Goal: Information Seeking & Learning: Learn about a topic

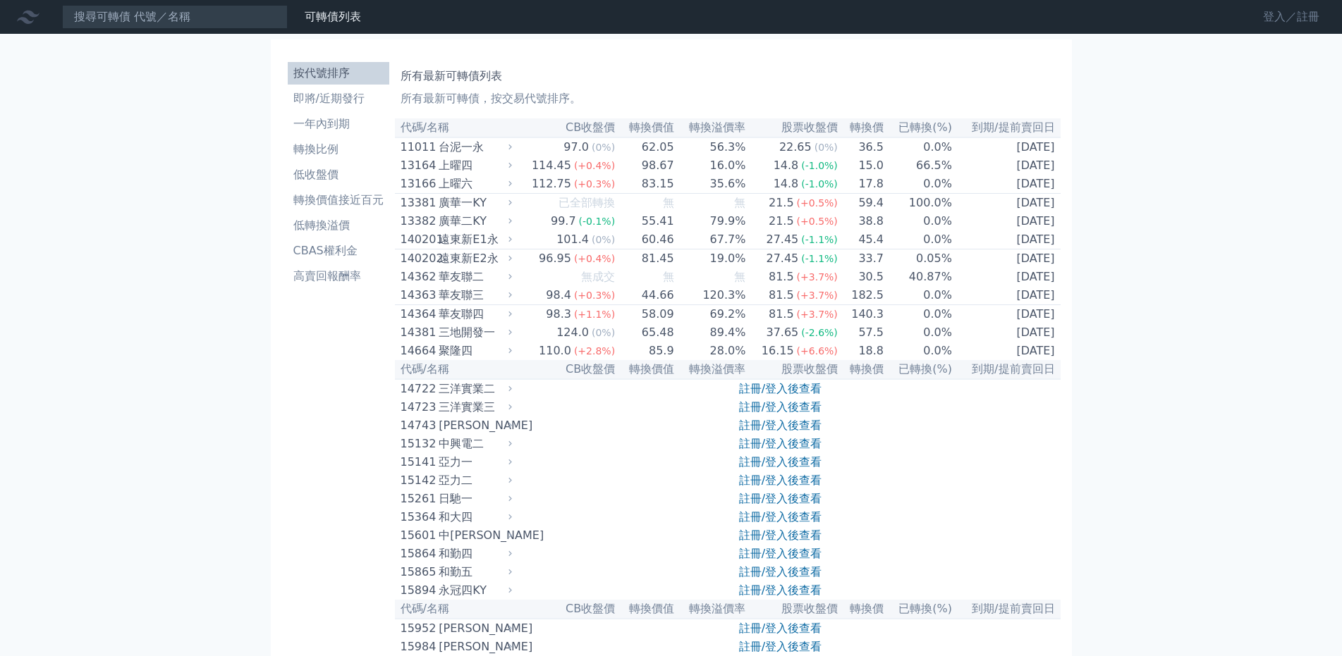
click at [1285, 26] on link "登入／註冊" at bounding box center [1290, 17] width 79 height 23
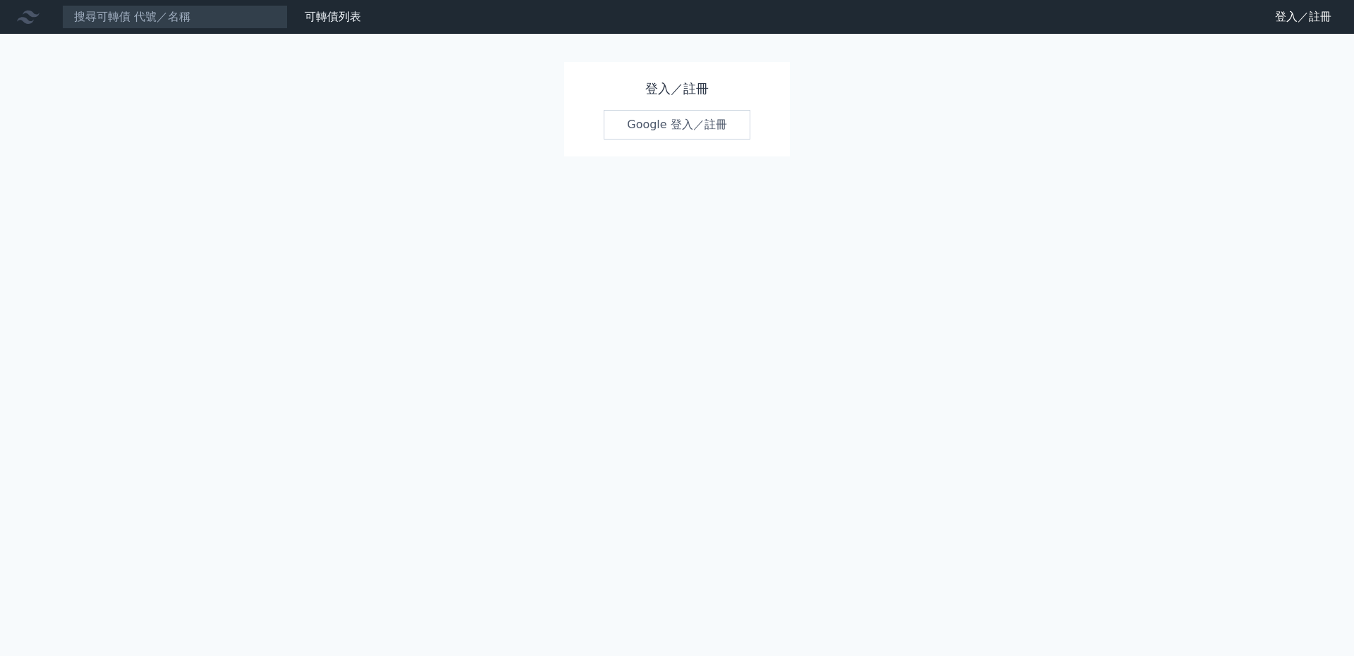
click at [710, 118] on link "Google 登入／註冊" at bounding box center [677, 125] width 147 height 30
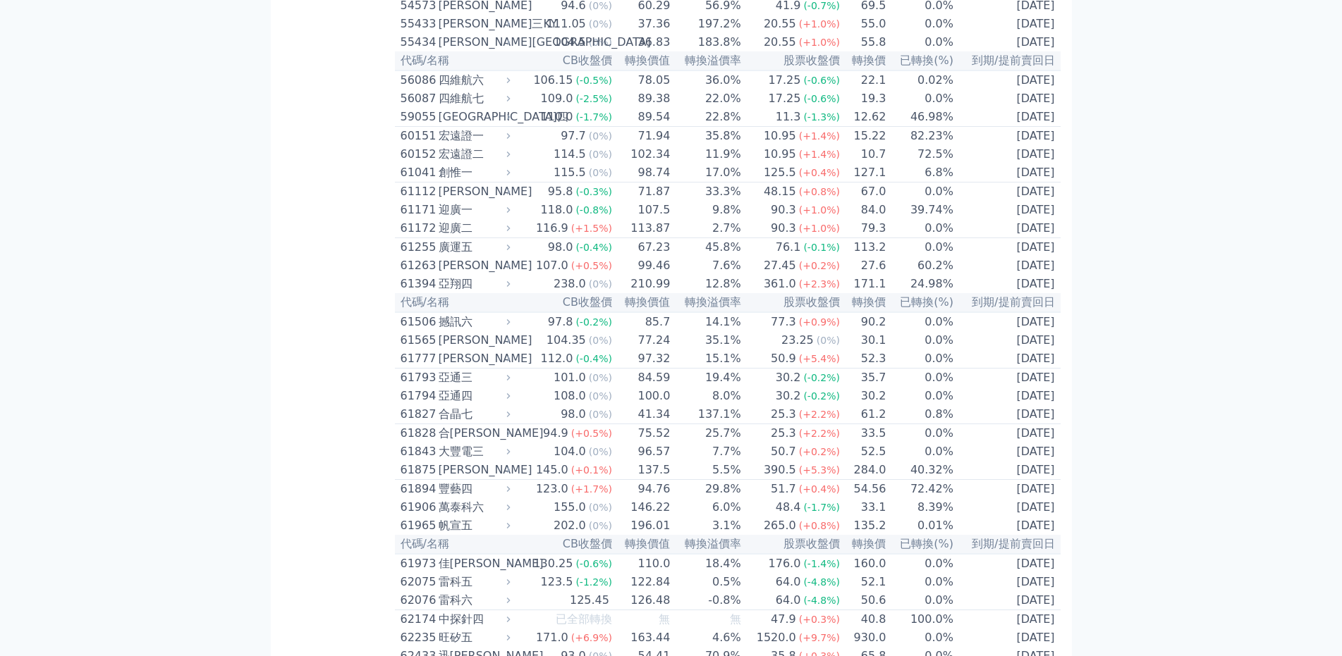
scroll to position [4904, 0]
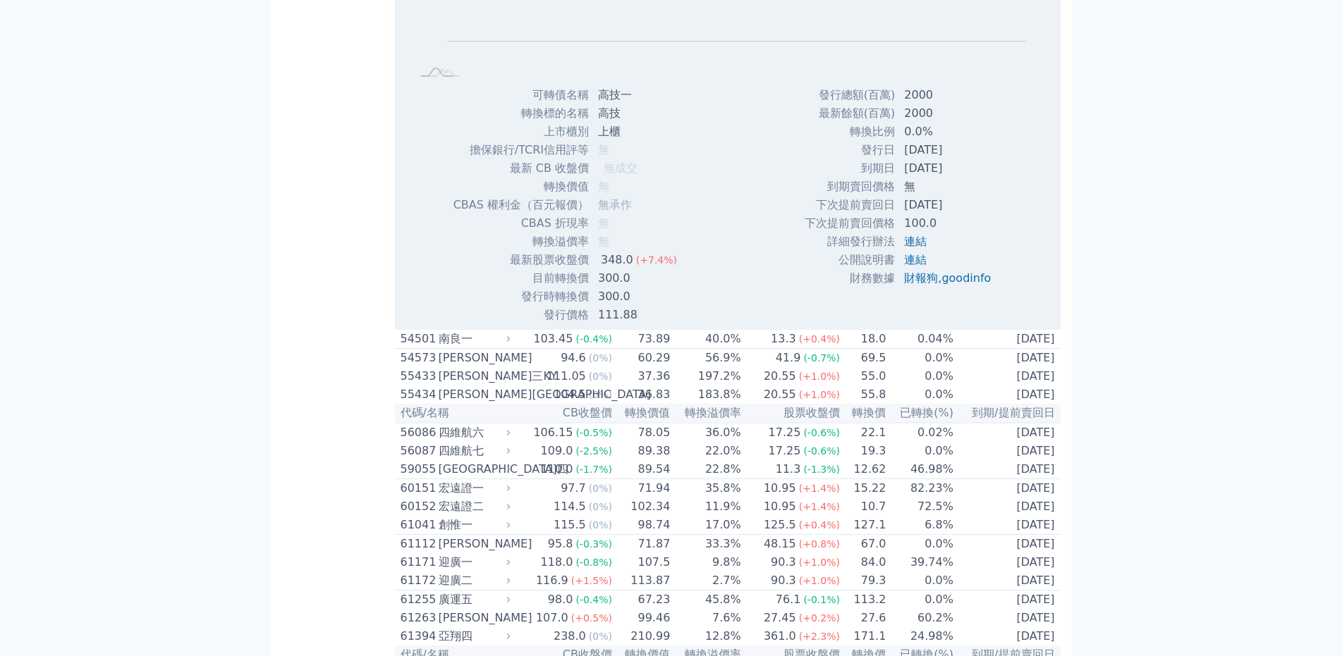
scroll to position [5045, 0]
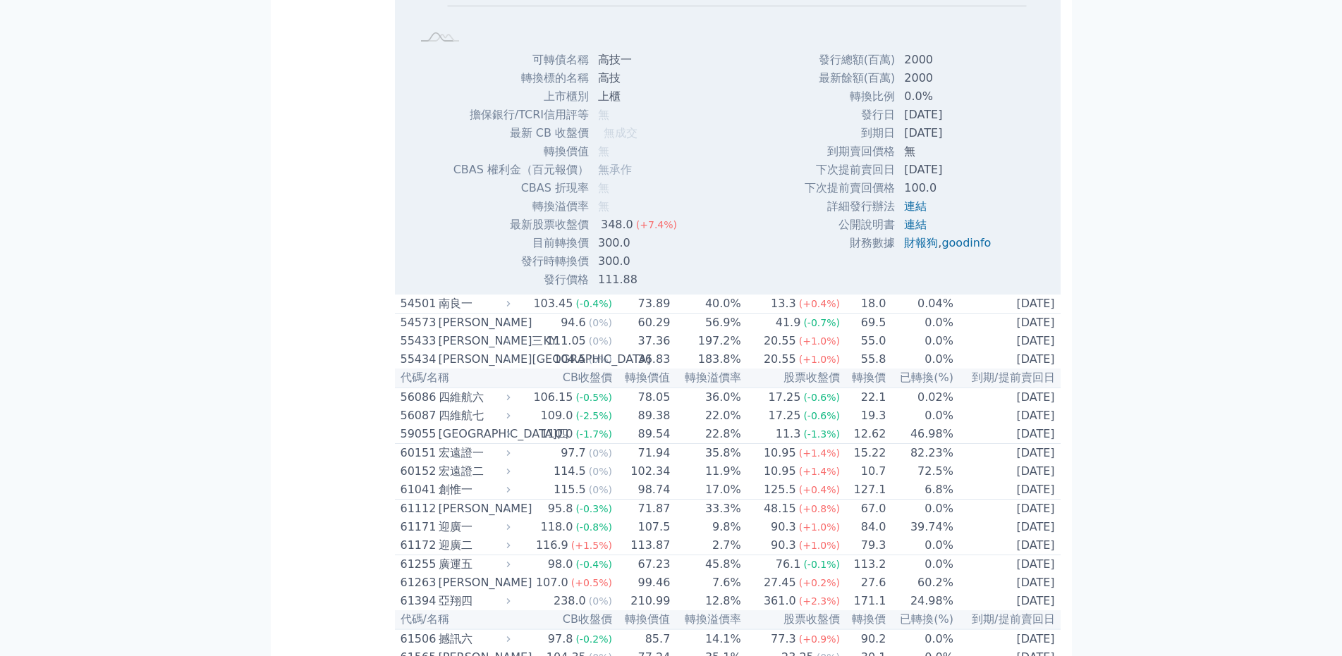
drag, startPoint x: 435, startPoint y: 186, endPoint x: 402, endPoint y: 187, distance: 33.1
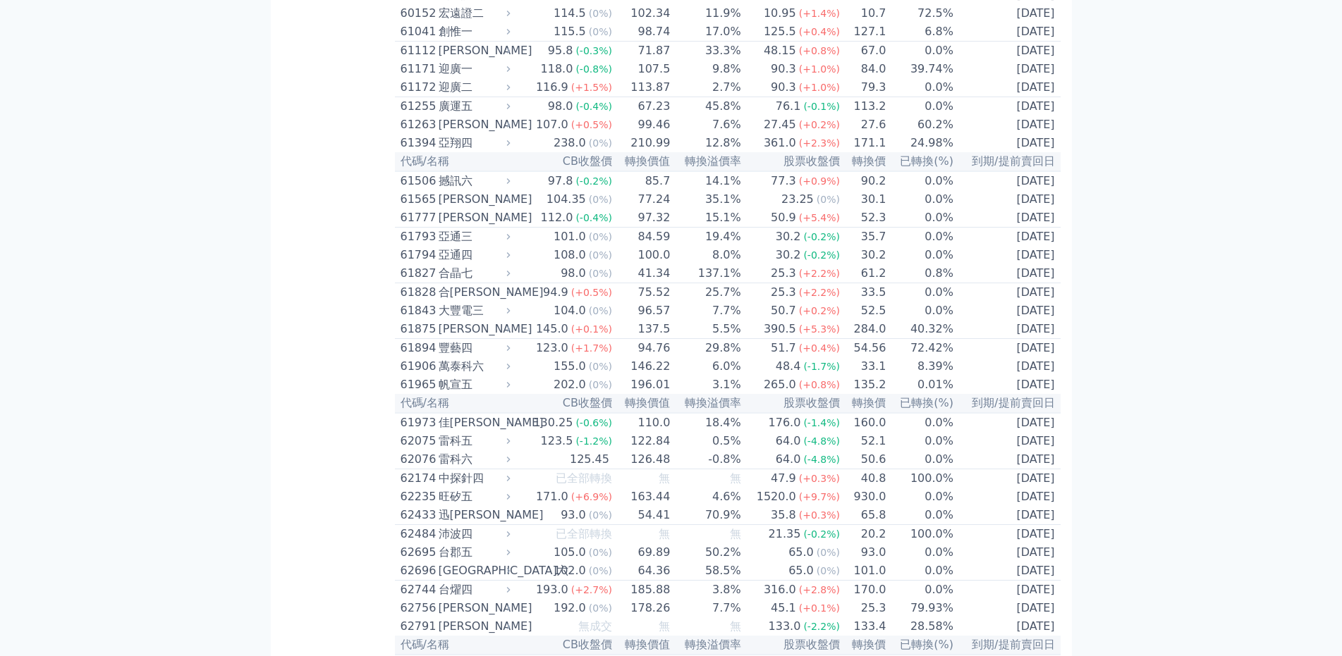
copy div "54391"
